Goal: Find contact information: Find contact information

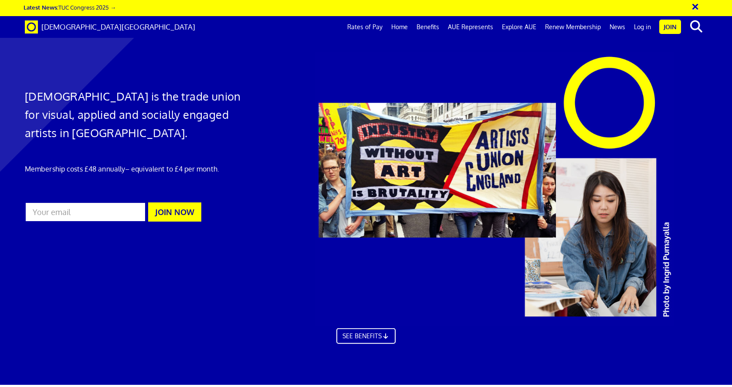
scroll to position [0, 9]
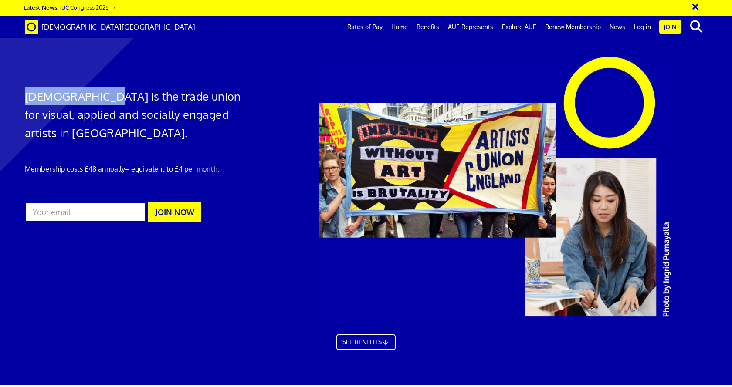
drag, startPoint x: 28, startPoint y: 94, endPoint x: 89, endPoint y: 92, distance: 61.4
click at [89, 92] on h1 "Artists' Union England is the trade union for visual, applied and socially enga…" at bounding box center [134, 114] width 219 height 55
copy h1 "Artists' Union"
click at [586, 26] on link "Renew Membership" at bounding box center [572, 27] width 64 height 22
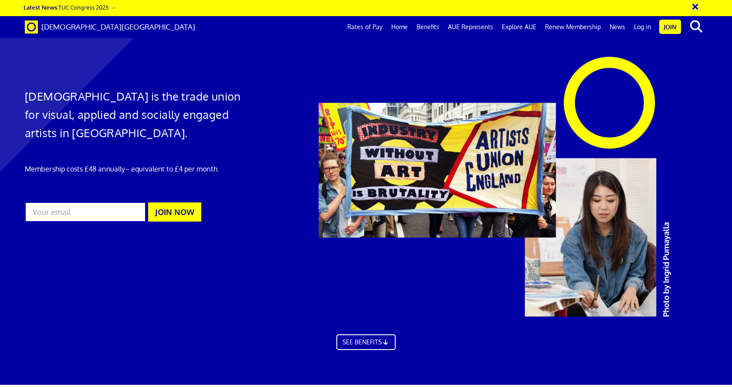
drag, startPoint x: 625, startPoint y: 310, endPoint x: 629, endPoint y: 308, distance: 4.7
drag, startPoint x: 253, startPoint y: 325, endPoint x: 661, endPoint y: 301, distance: 409.2
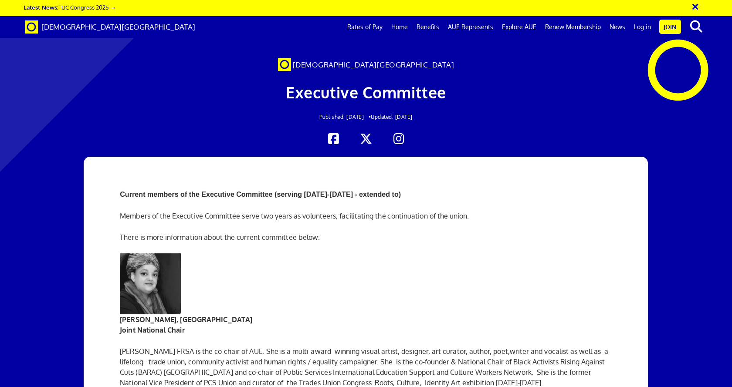
scroll to position [87, 0]
drag, startPoint x: 121, startPoint y: 233, endPoint x: 169, endPoint y: 233, distance: 48.3
click at [169, 315] on strong "Zita Holbourne, London Joint National Chair" at bounding box center [186, 324] width 132 height 19
copy strong "Zita Holbourne"
drag, startPoint x: 206, startPoint y: 265, endPoint x: 231, endPoint y: 262, distance: 25.0
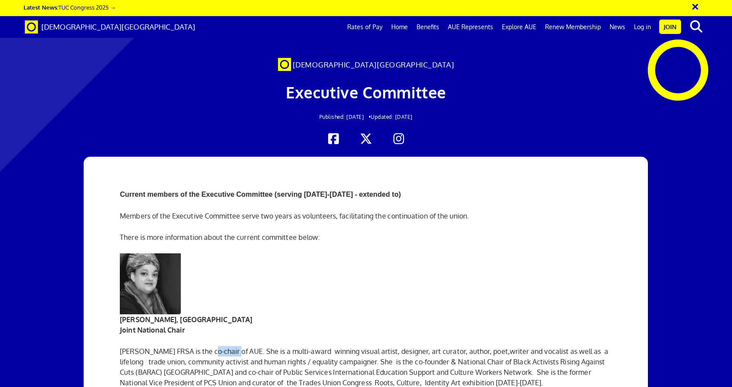
click at [231, 346] on p "Zita Holbourne FRSA is the co-chair of AUE. She is a multi-award winning visual…" at bounding box center [366, 367] width 492 height 42
copy p "co-chair"
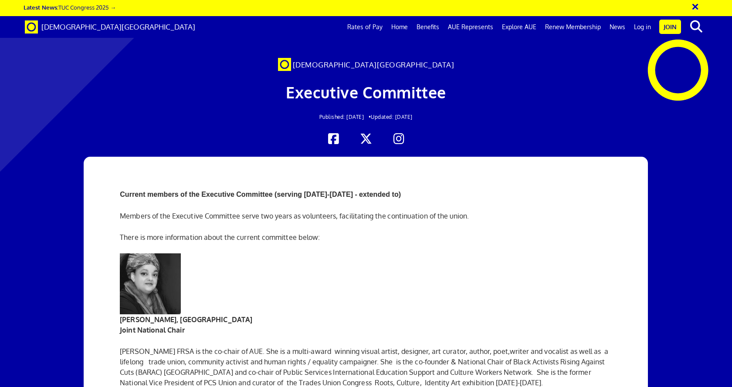
drag, startPoint x: 120, startPoint y: 220, endPoint x: 172, endPoint y: 219, distance: 51.8
copy strong "Martin Sundram"
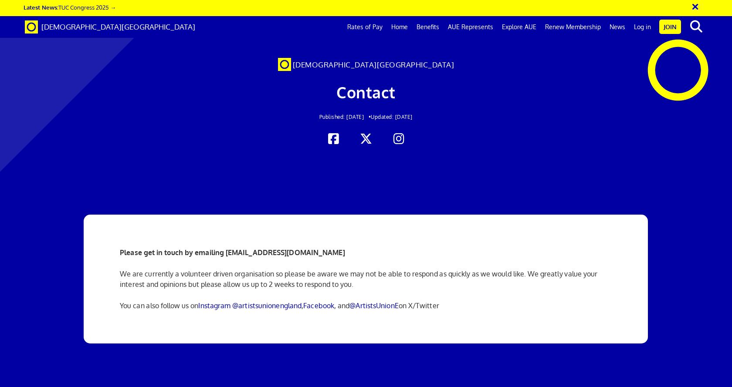
scroll to position [87, 0]
drag, startPoint x: 336, startPoint y: 163, endPoint x: 226, endPoint y: 161, distance: 109.3
click at [226, 247] on p "Please get in touch by emailing [EMAIL_ADDRESS][DOMAIN_NAME]" at bounding box center [366, 252] width 492 height 10
copy strong "[EMAIL_ADDRESS][DOMAIN_NAME]"
